Goal: Transaction & Acquisition: Download file/media

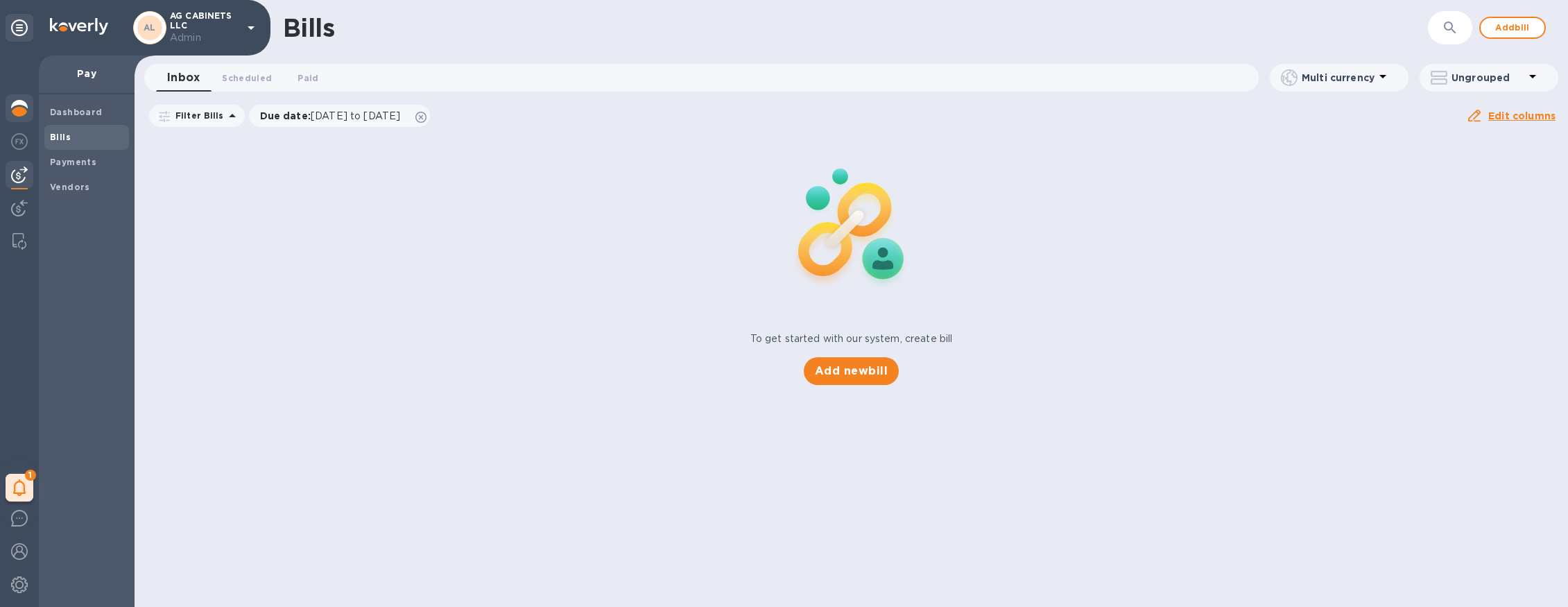
click at [9, 109] on div at bounding box center [19, 109] width 27 height 30
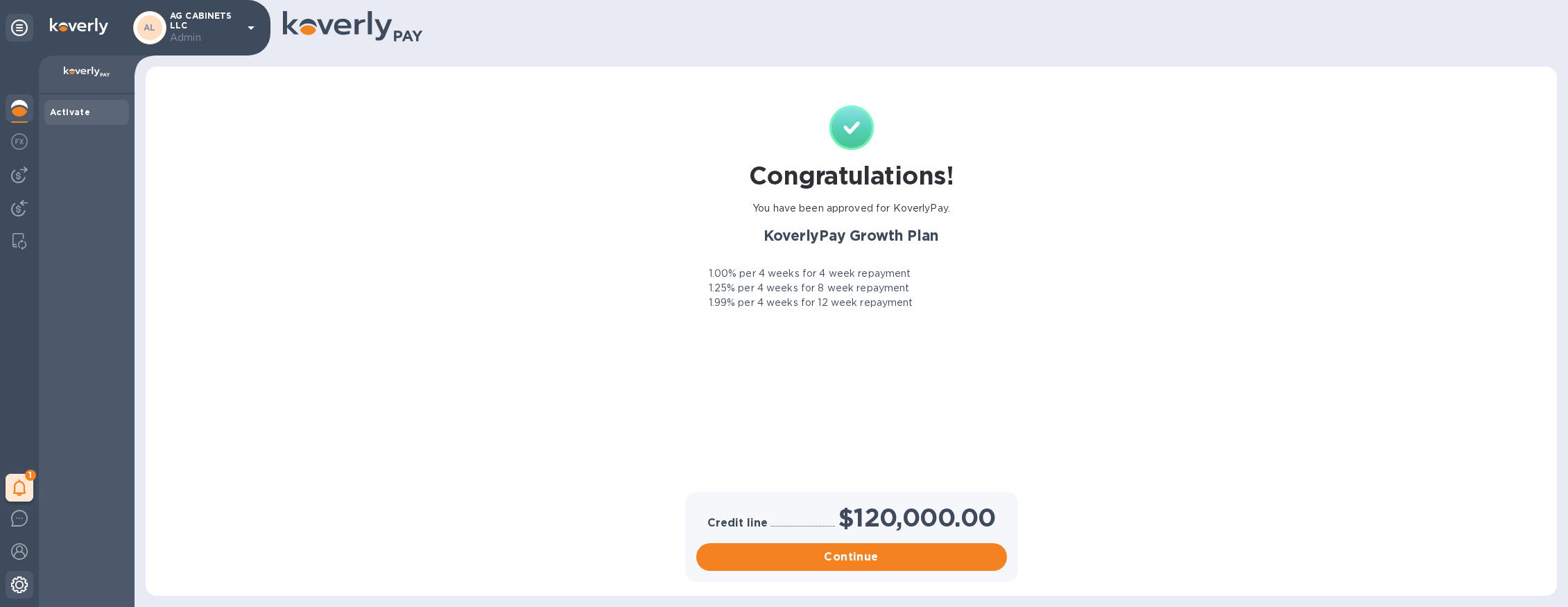
click at [16, 588] on img at bounding box center [19, 585] width 16 height 16
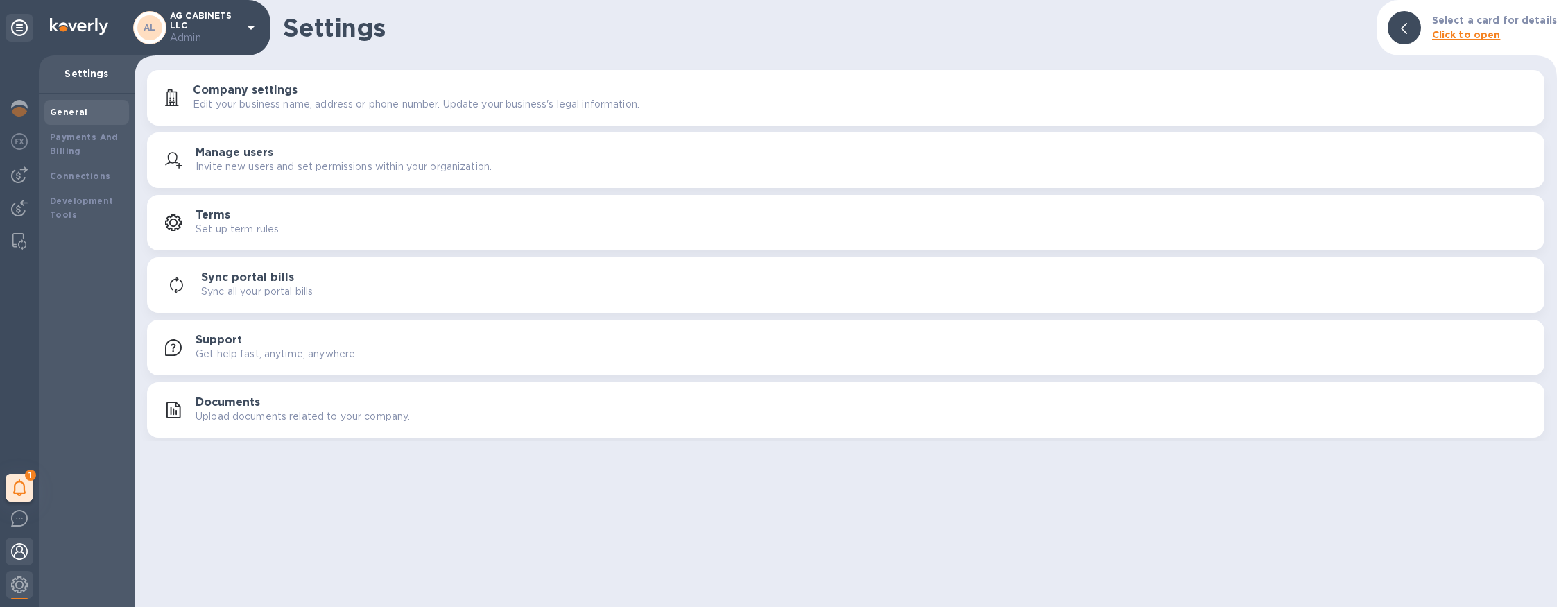
click at [19, 555] on img at bounding box center [19, 551] width 16 height 16
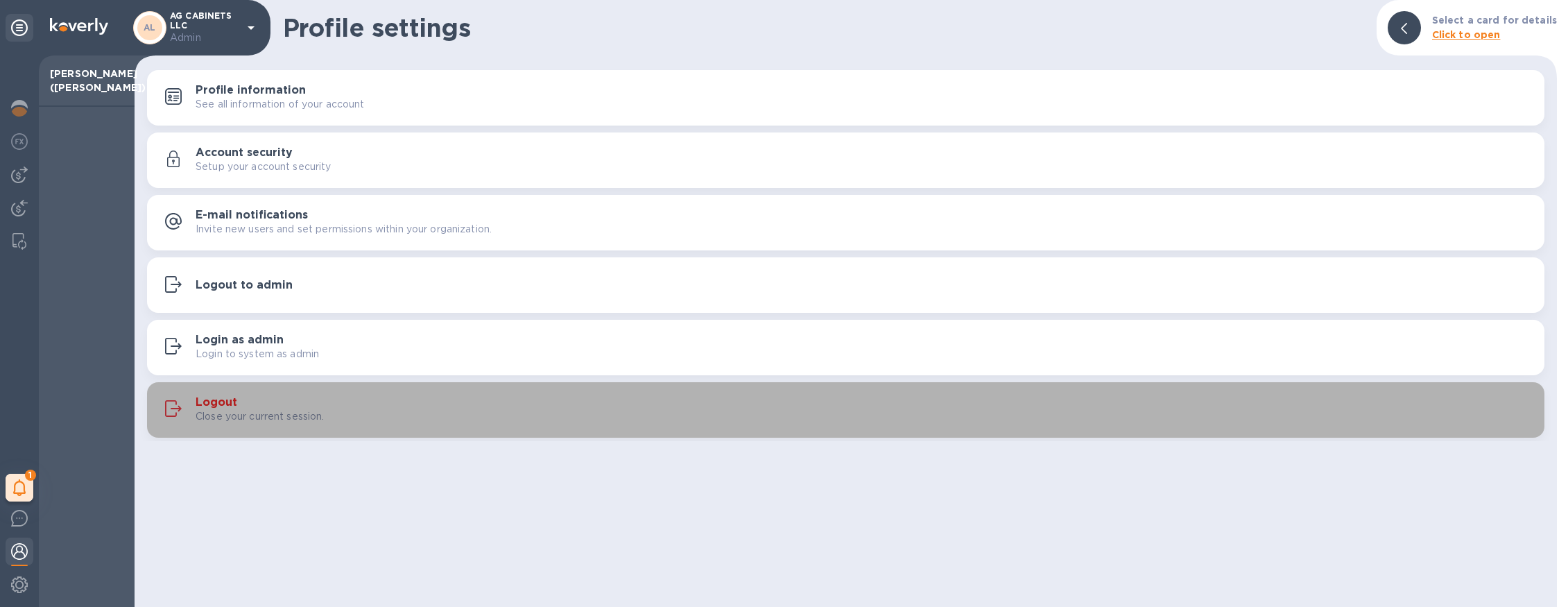
click at [253, 410] on p "Close your current session." at bounding box center [260, 417] width 129 height 15
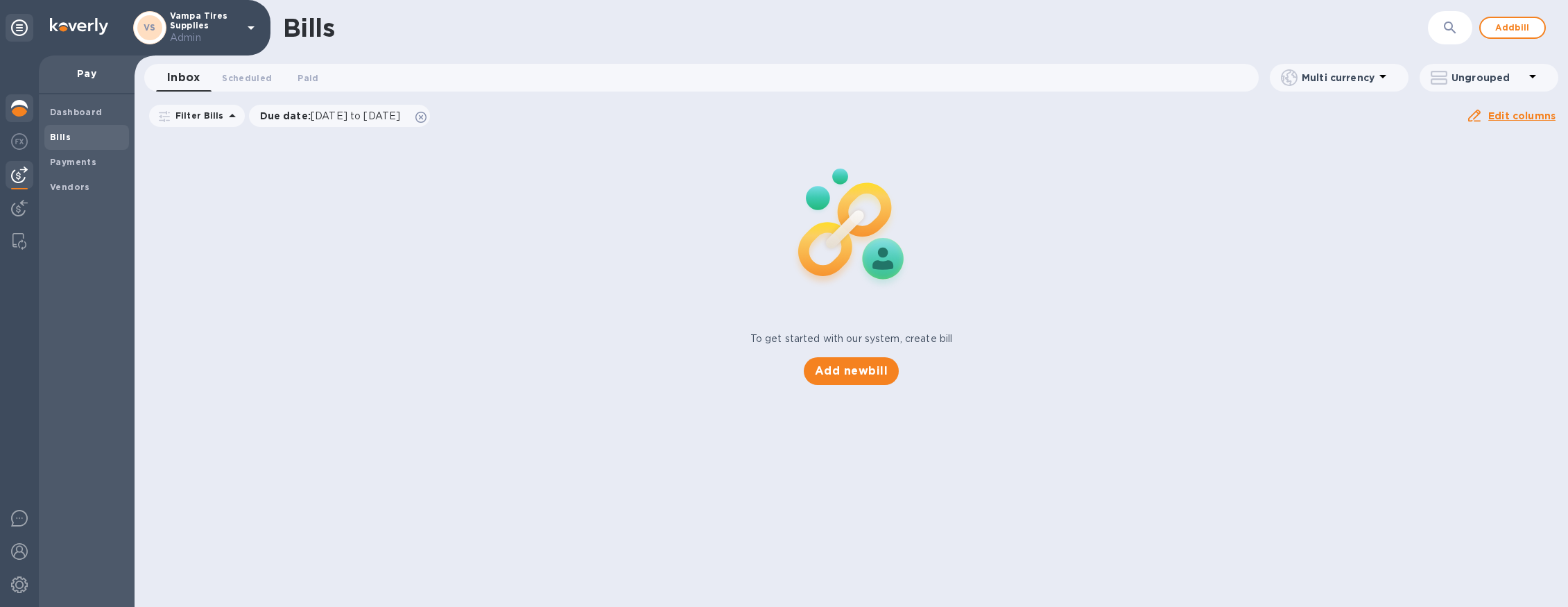
click at [16, 112] on img at bounding box center [19, 108] width 16 height 16
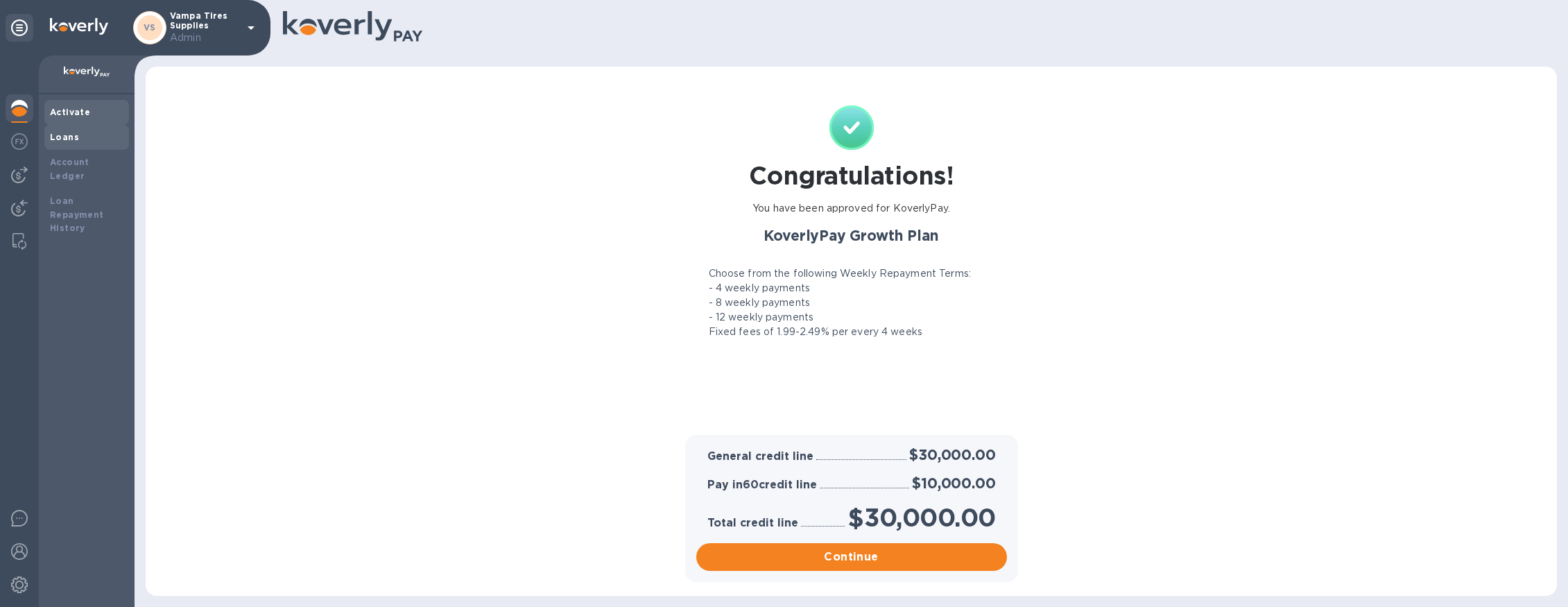
click at [96, 134] on div "Loans" at bounding box center [86, 137] width 73 height 14
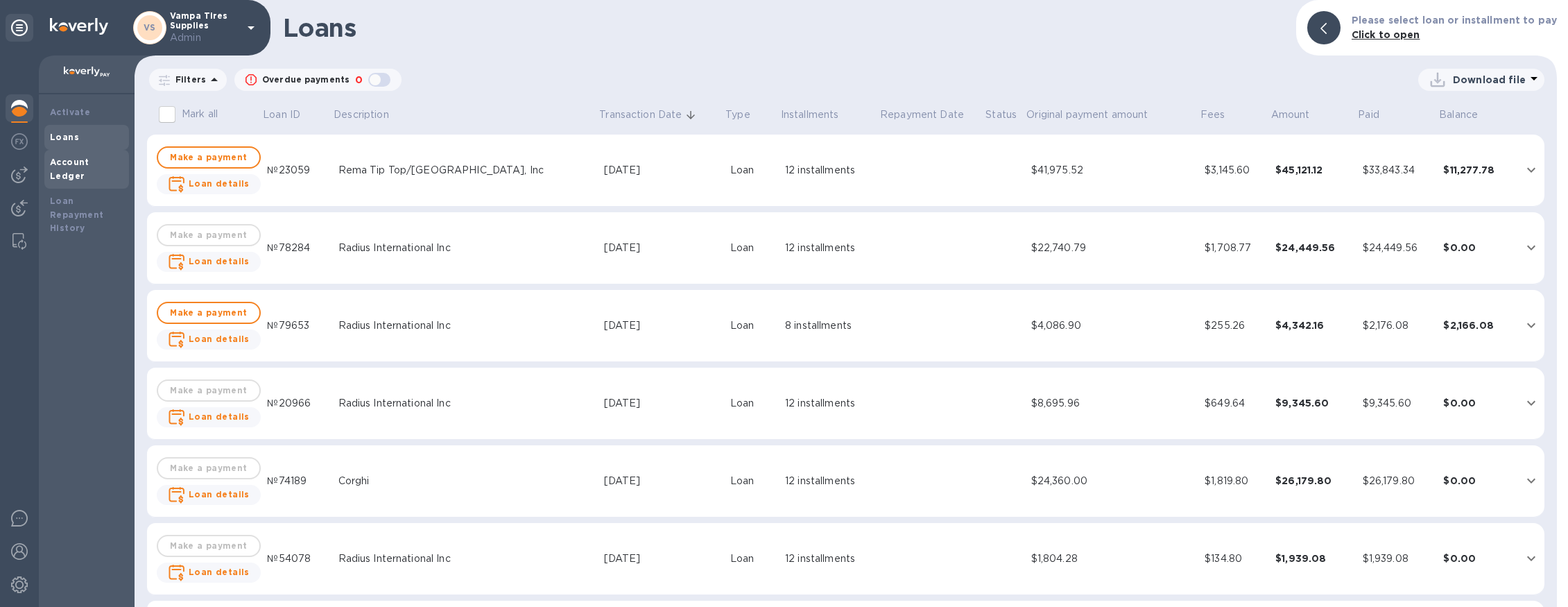
click at [90, 166] on b "Account Ledger" at bounding box center [69, 169] width 39 height 24
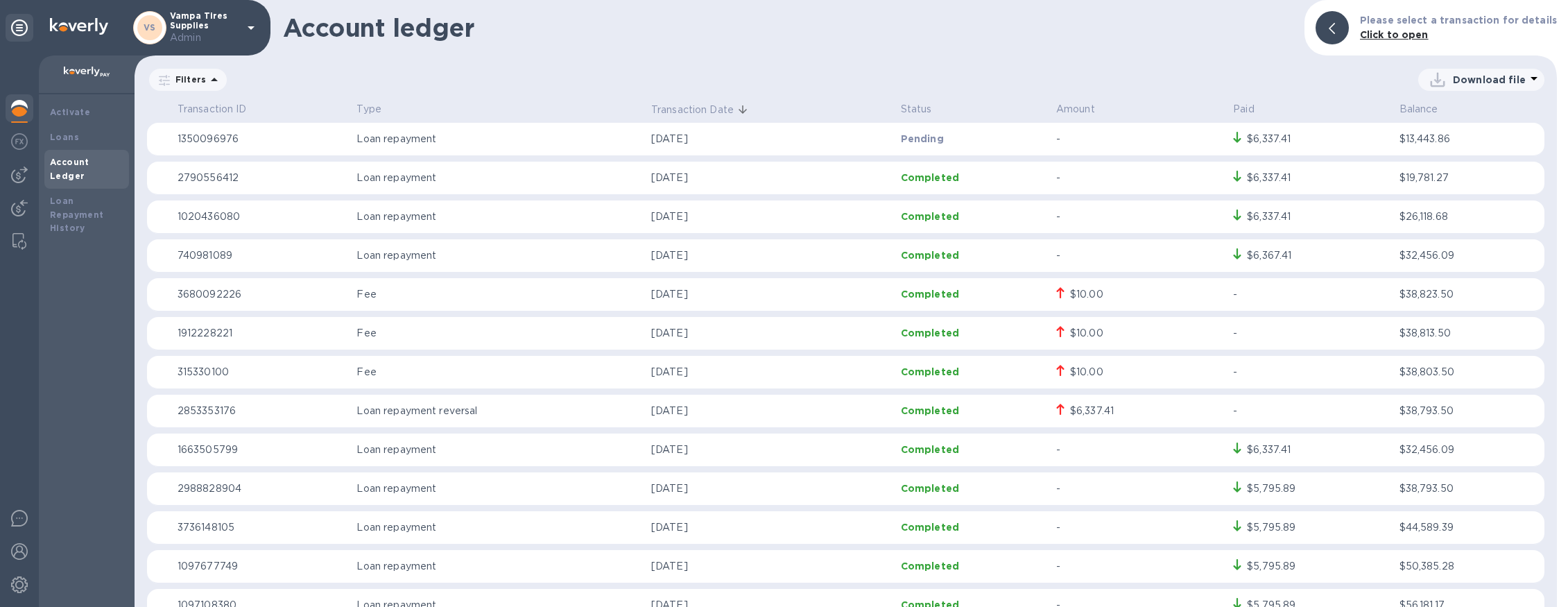
click at [209, 82] on icon at bounding box center [214, 79] width 16 height 16
click at [495, 70] on div "Download file" at bounding box center [887, 80] width 1316 height 22
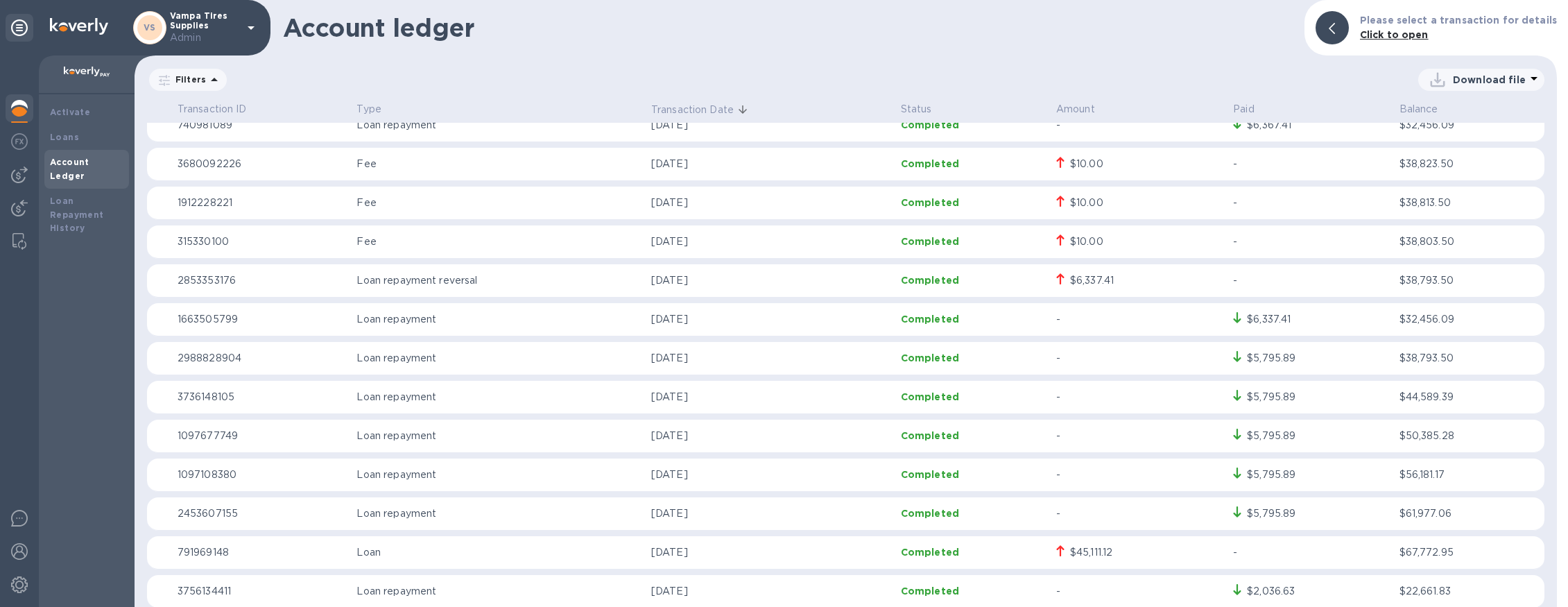
scroll to position [130, 0]
